Goal: Obtain resource: Obtain resource

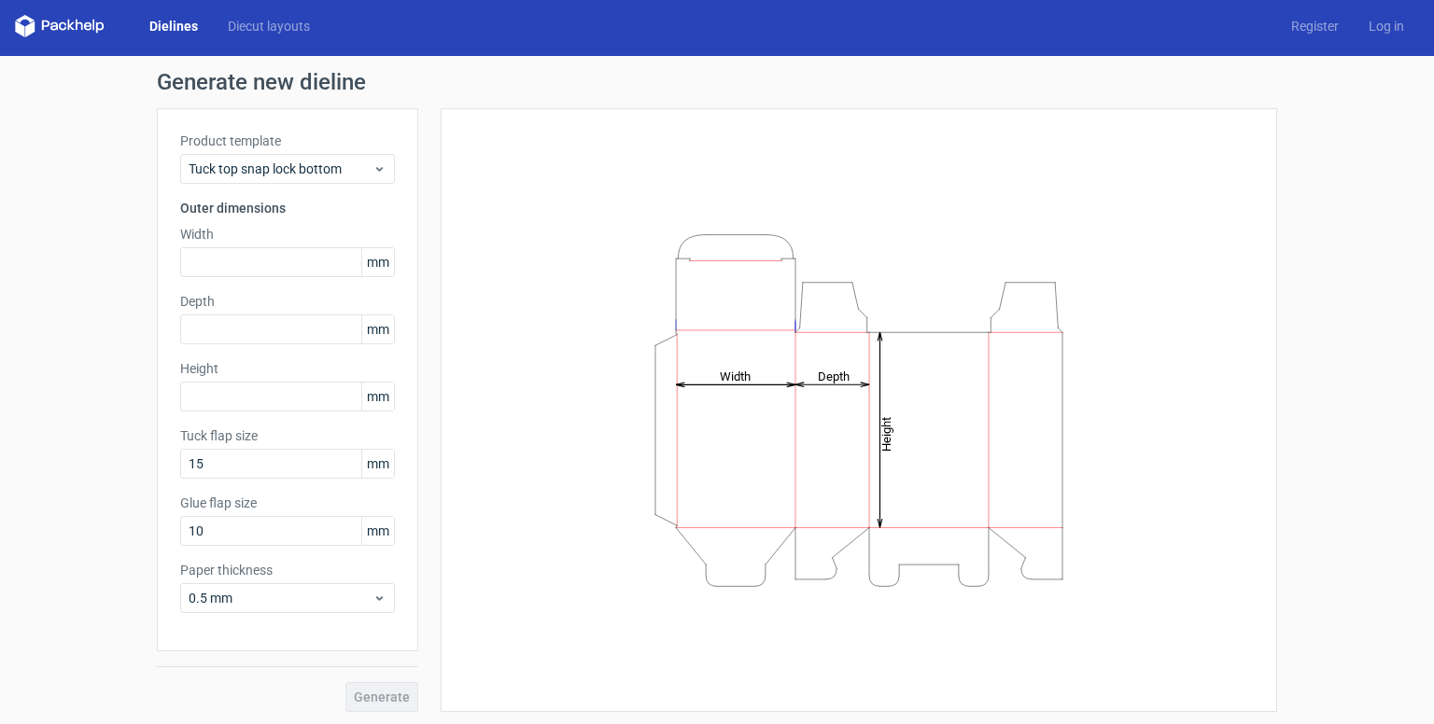
scroll to position [6, 0]
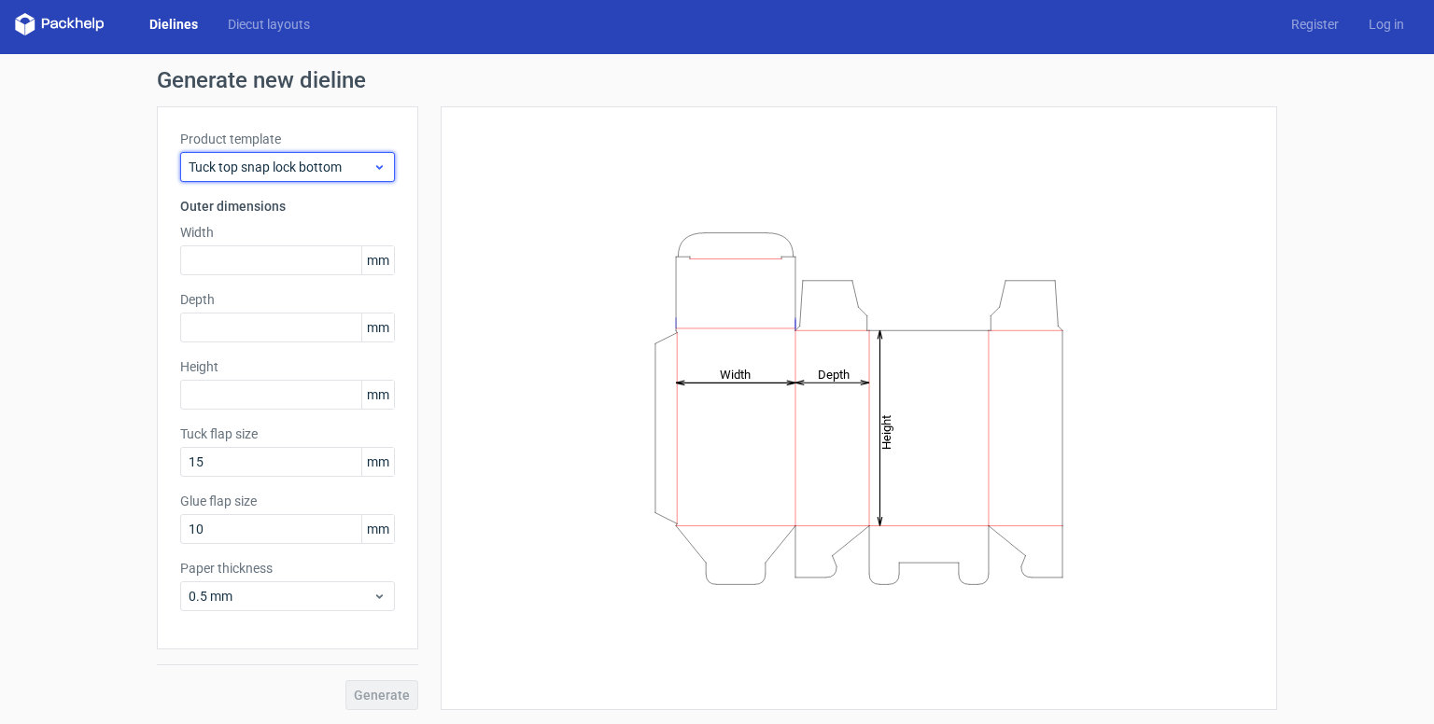
click at [321, 161] on span "Tuck top snap lock bottom" at bounding box center [281, 167] width 184 height 19
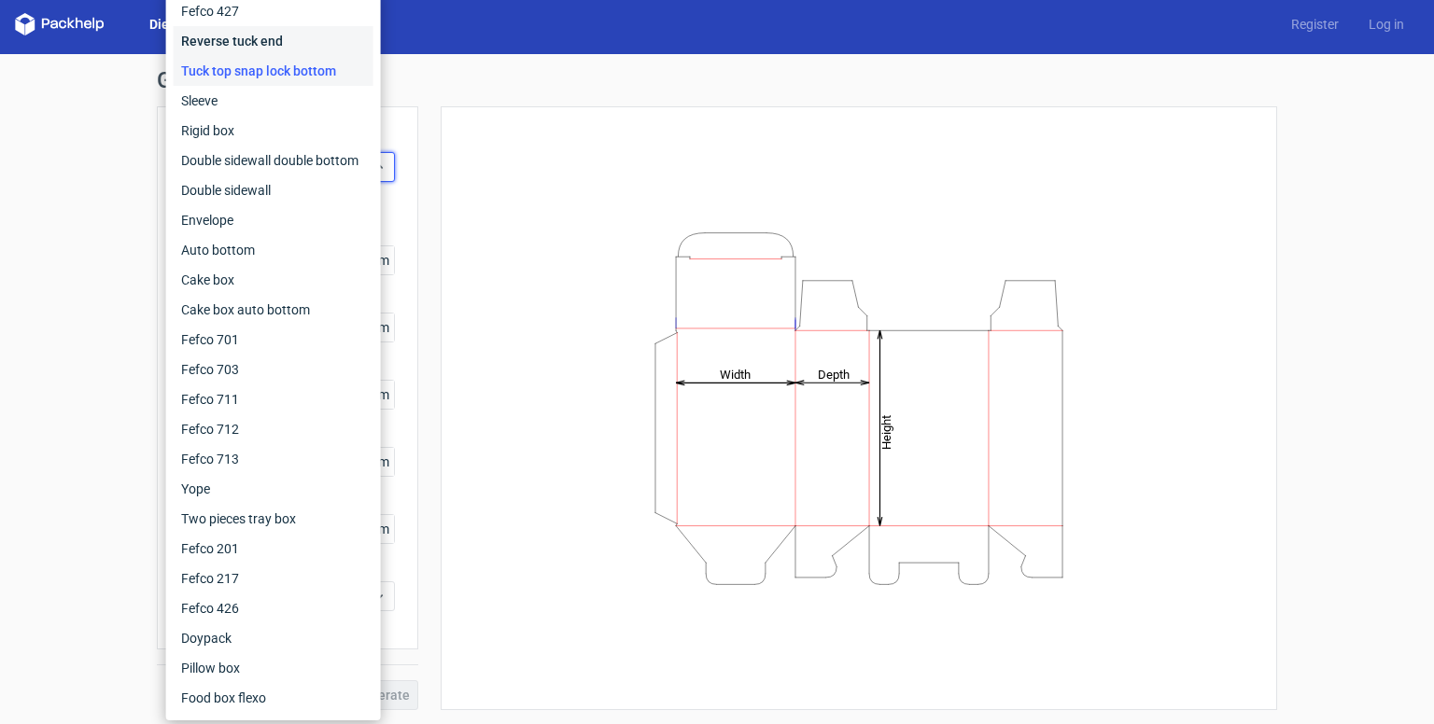
click at [294, 37] on div "Reverse tuck end" at bounding box center [274, 41] width 200 height 30
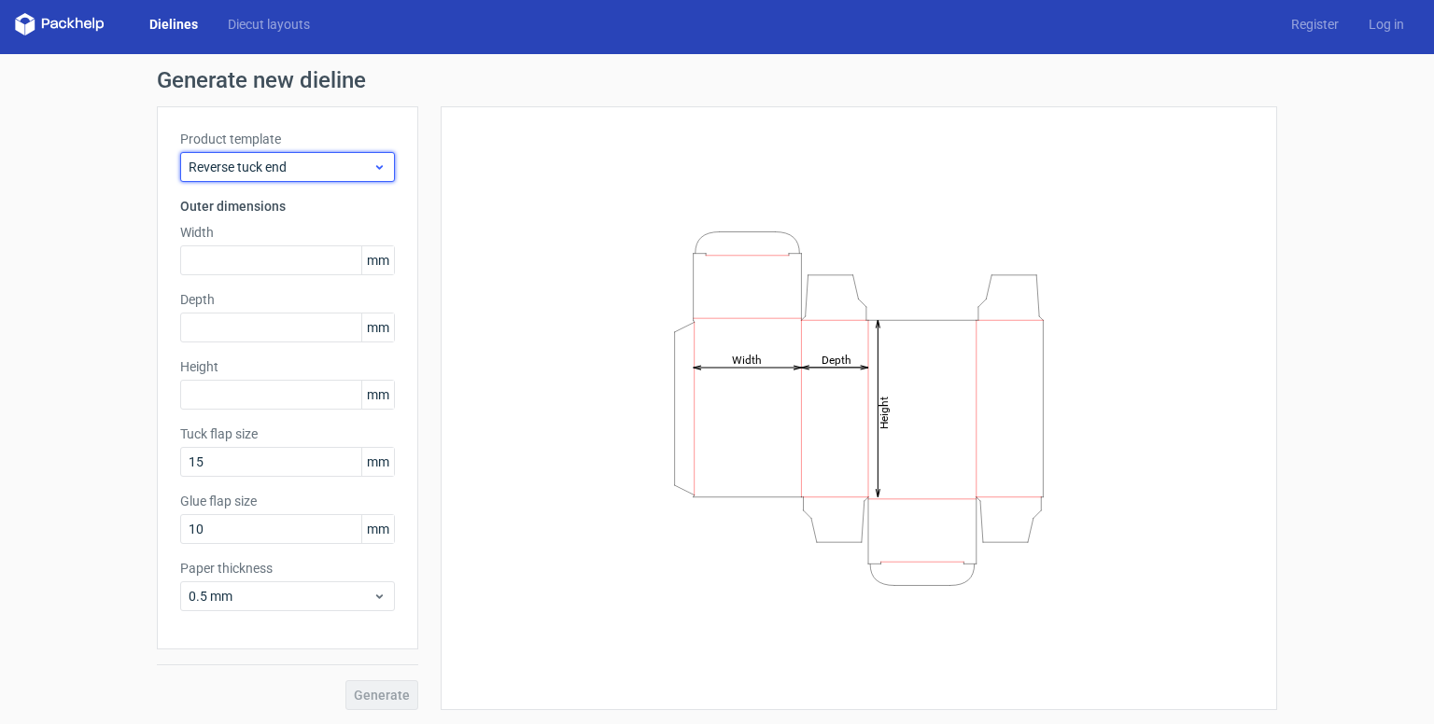
click at [335, 173] on span "Reverse tuck end" at bounding box center [281, 167] width 184 height 19
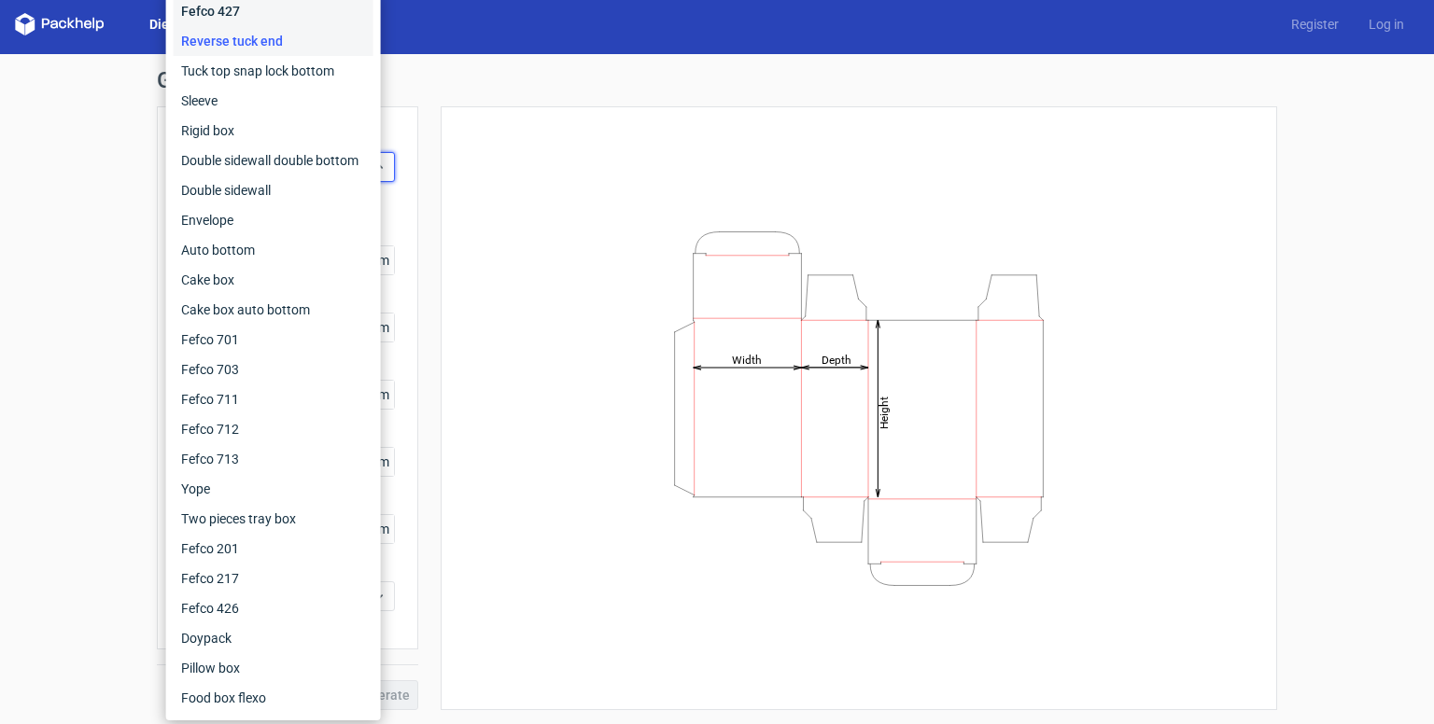
click at [330, 5] on div "Fefco 427" at bounding box center [274, 11] width 200 height 30
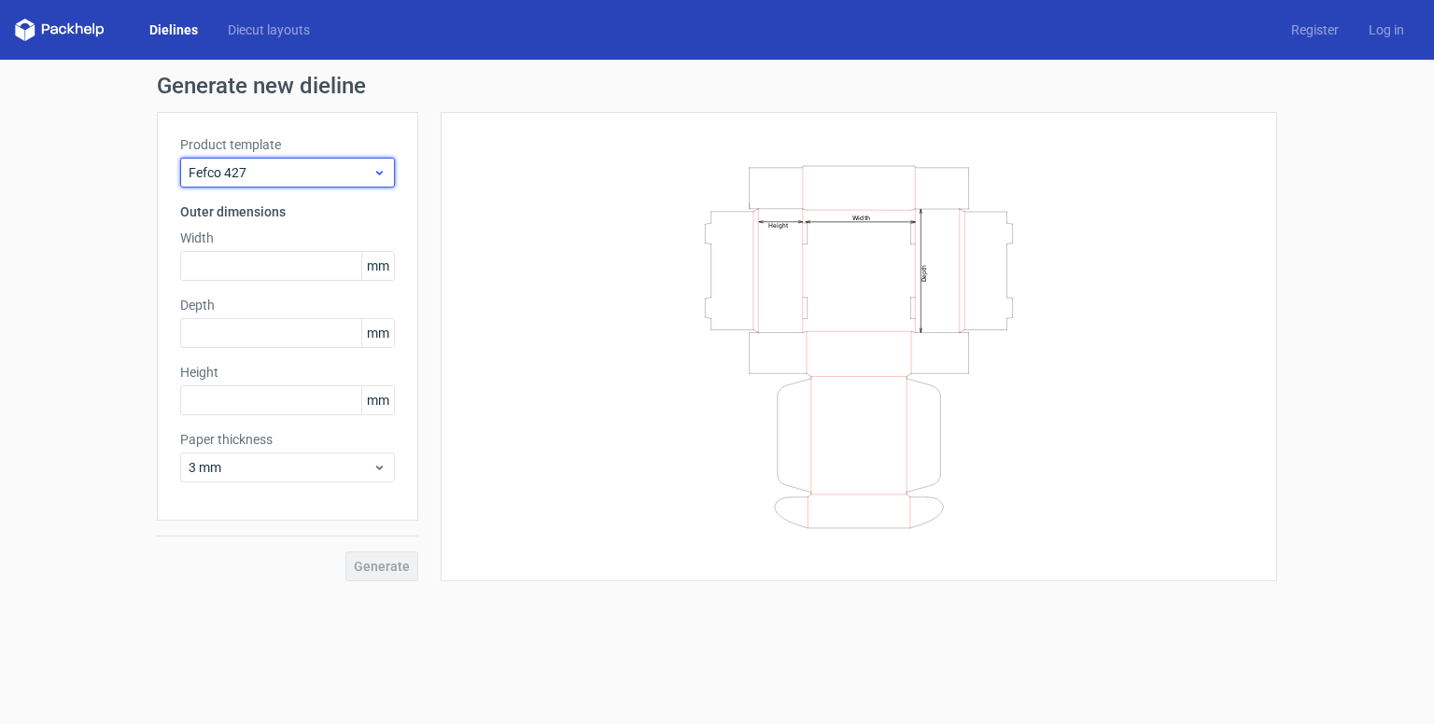
click at [217, 181] on span "Fefco 427" at bounding box center [281, 172] width 184 height 19
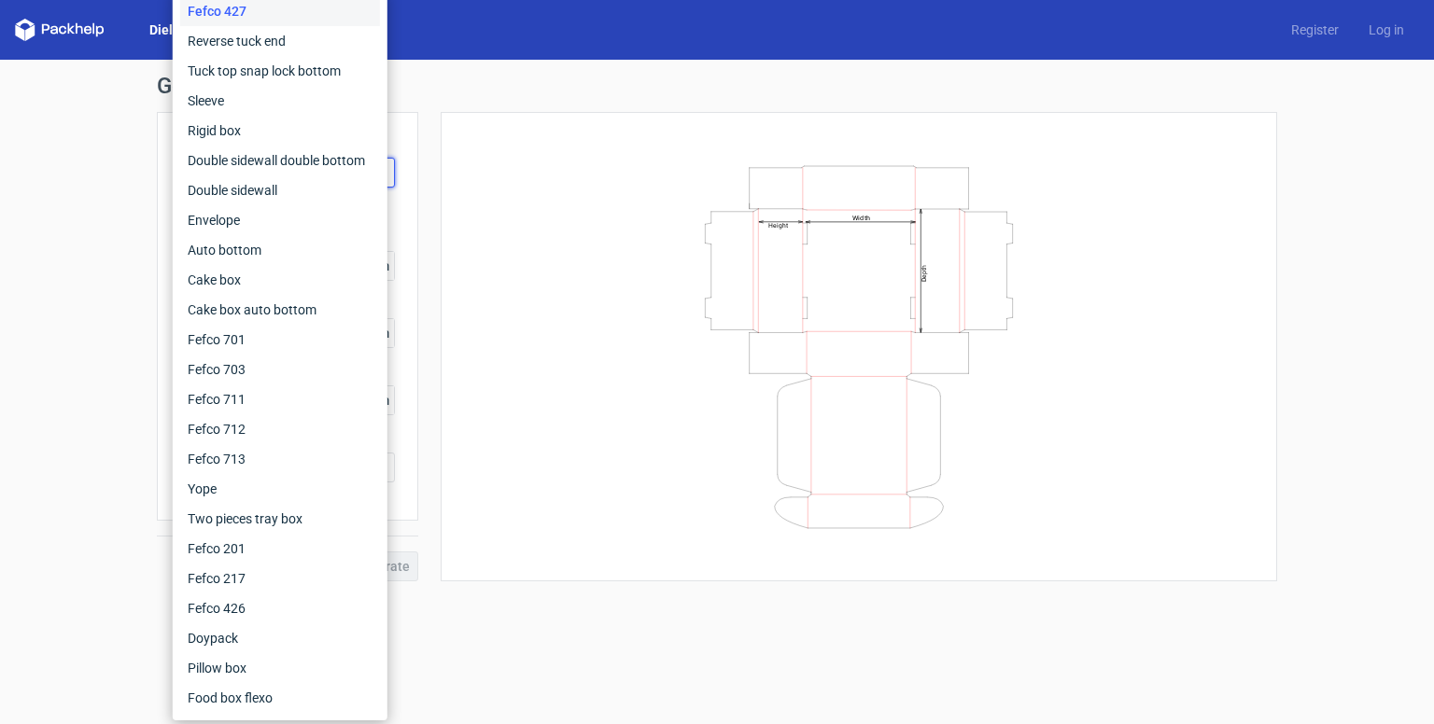
click at [104, 149] on div "Generate new dieline Product template Fefco 427 Outer dimensions Width mm Depth…" at bounding box center [717, 328] width 1434 height 537
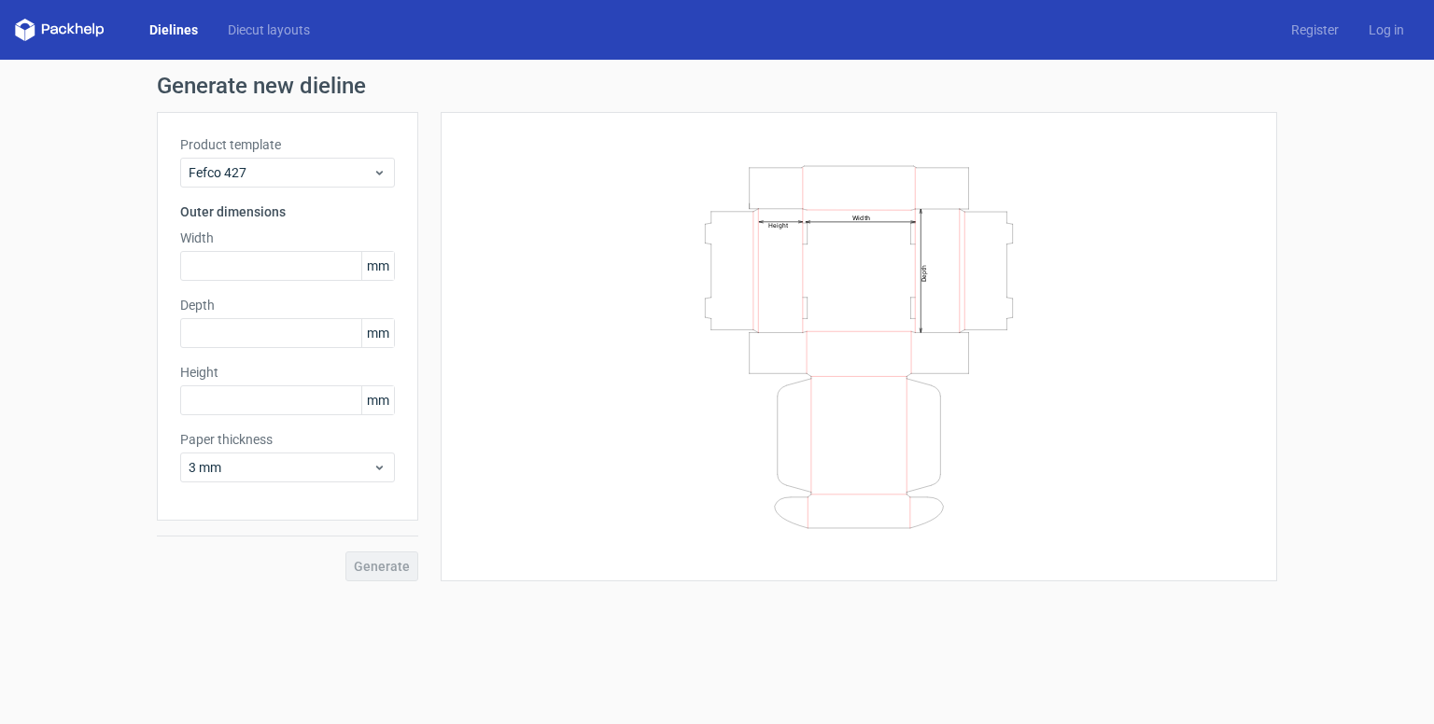
click at [195, 23] on link "Dielines" at bounding box center [173, 30] width 78 height 19
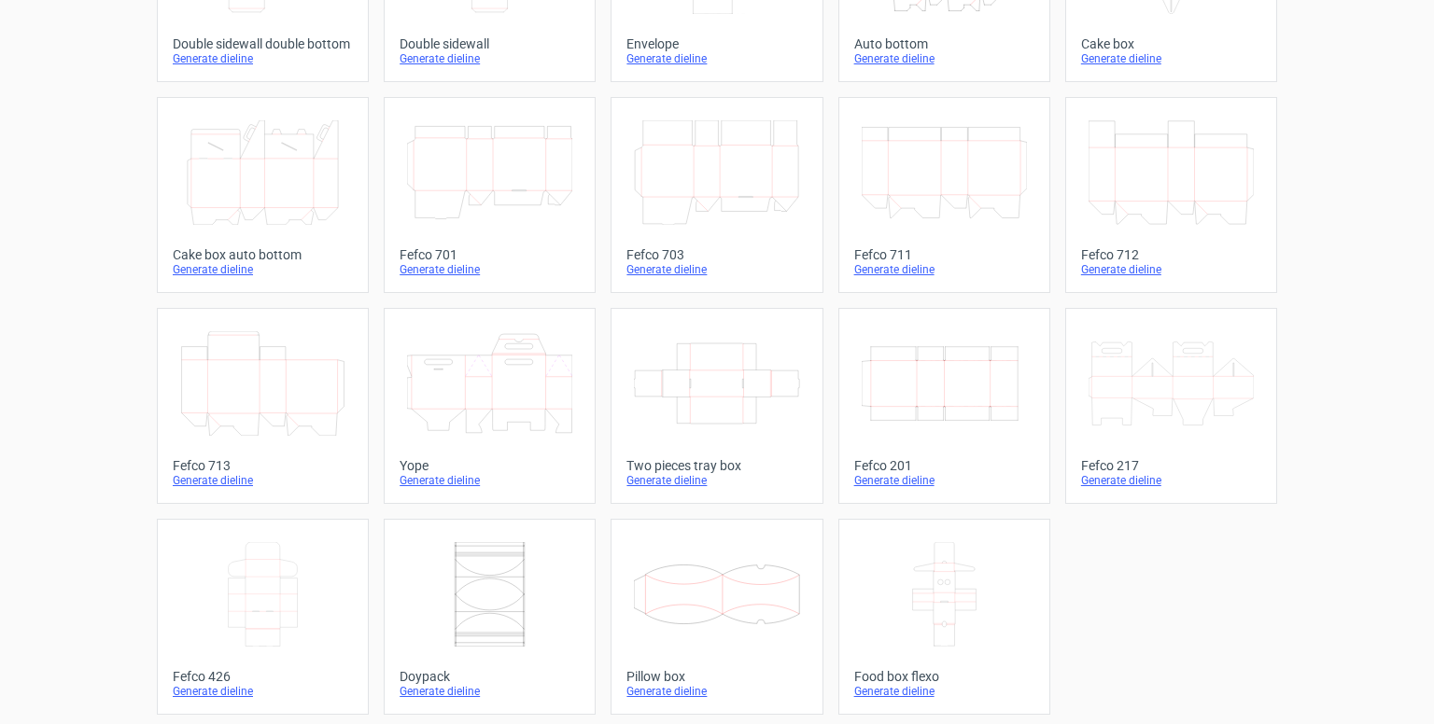
scroll to position [441, 0]
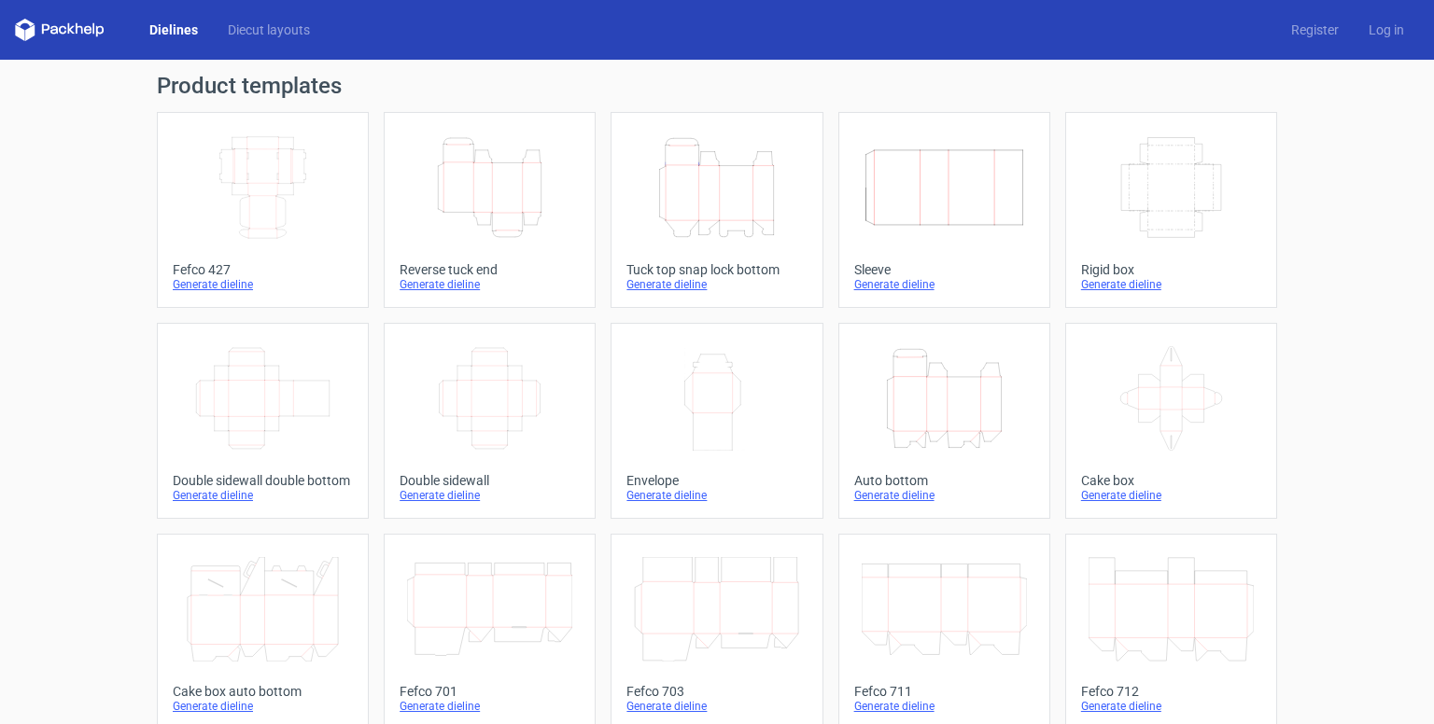
click at [526, 197] on icon "Height Depth Width" at bounding box center [489, 187] width 165 height 105
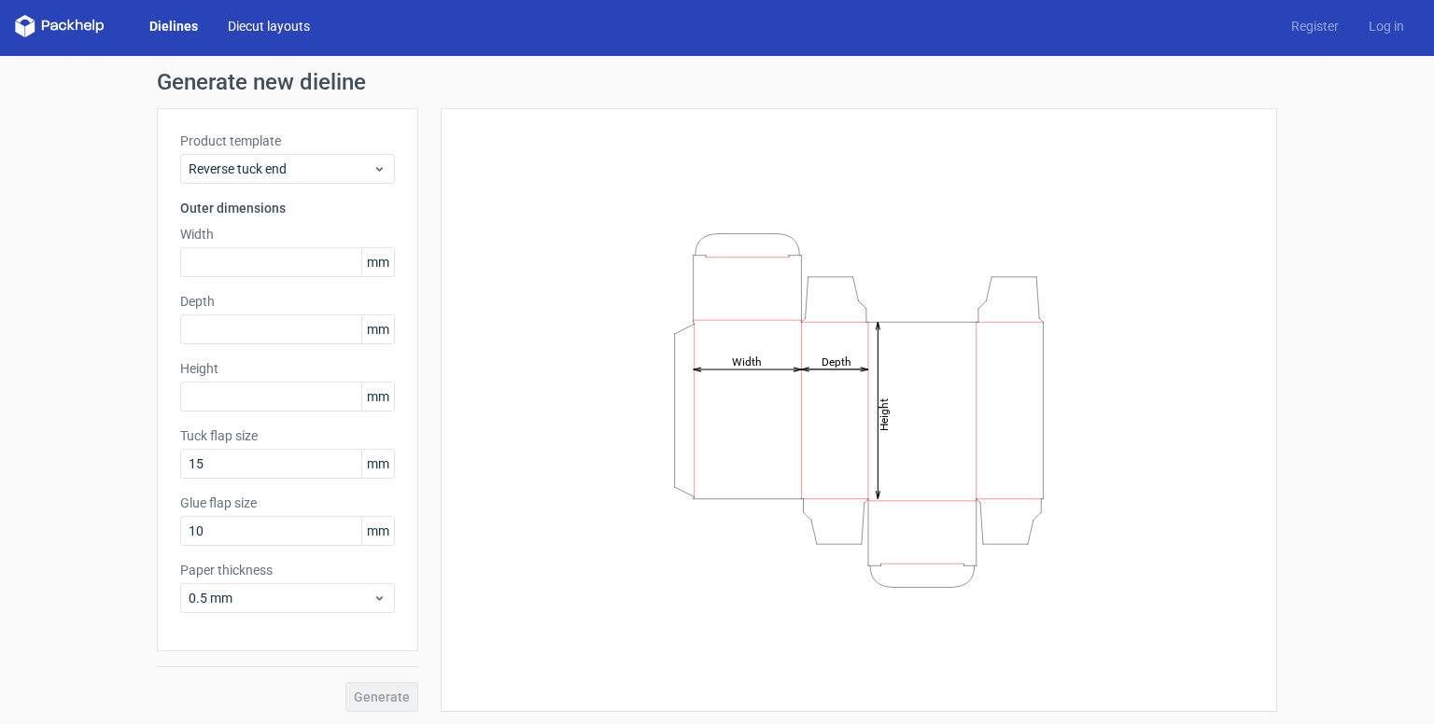
scroll to position [6, 0]
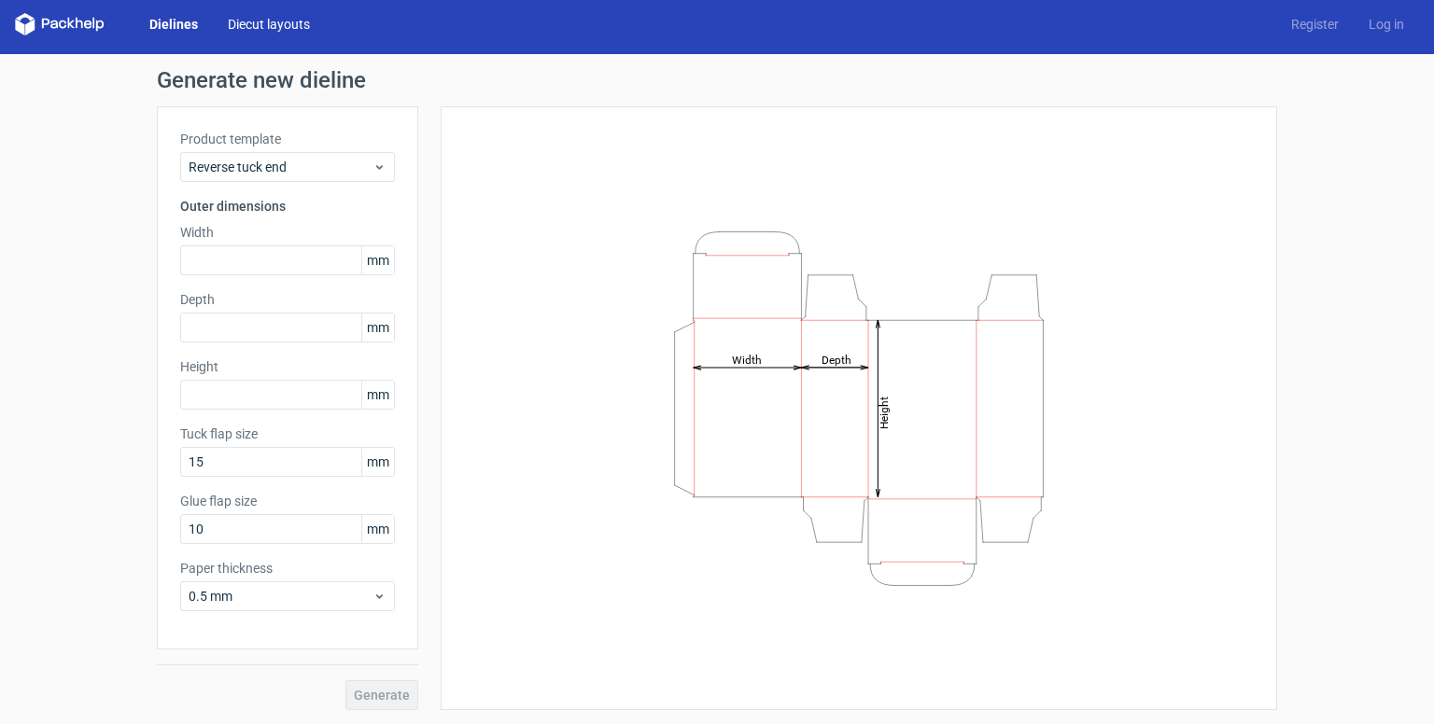
click at [265, 32] on link "Diecut layouts" at bounding box center [269, 24] width 112 height 19
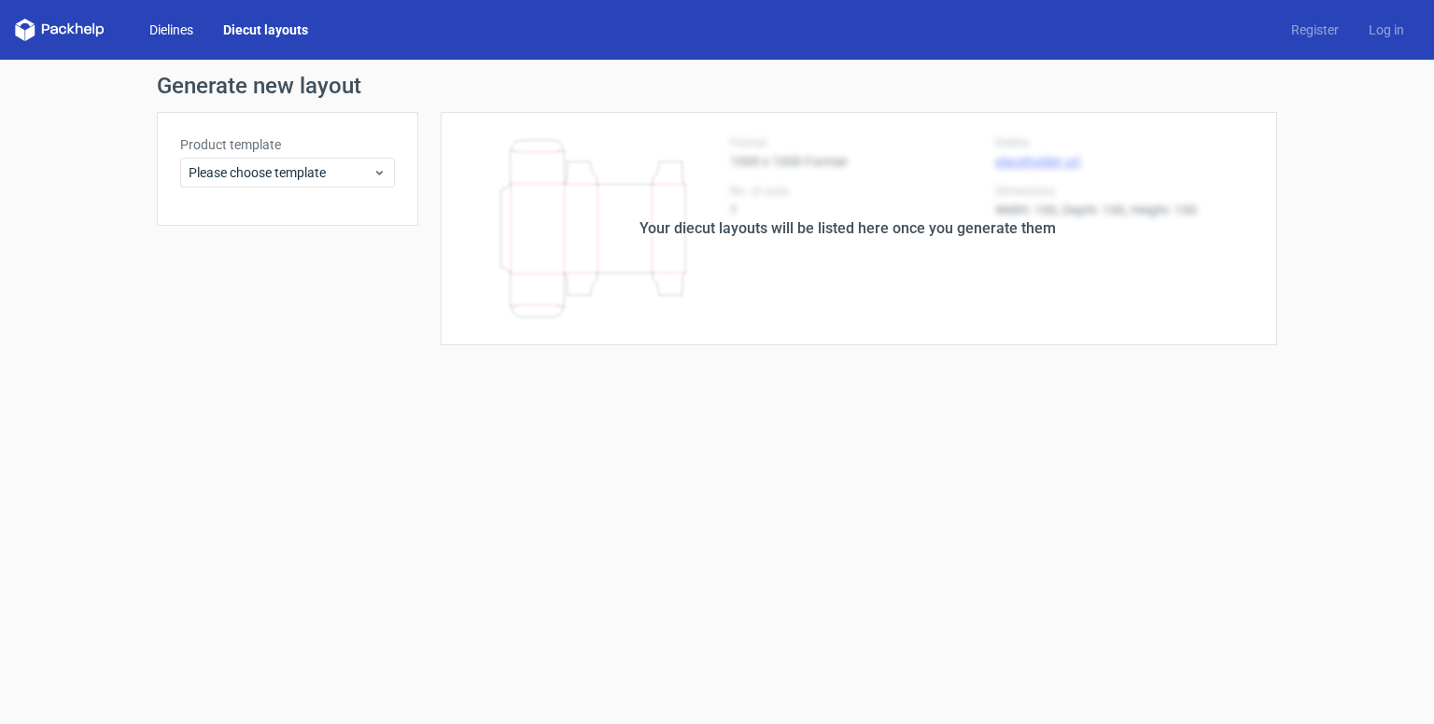
click at [179, 25] on link "Dielines" at bounding box center [171, 30] width 74 height 19
